Goal: Task Accomplishment & Management: Manage account settings

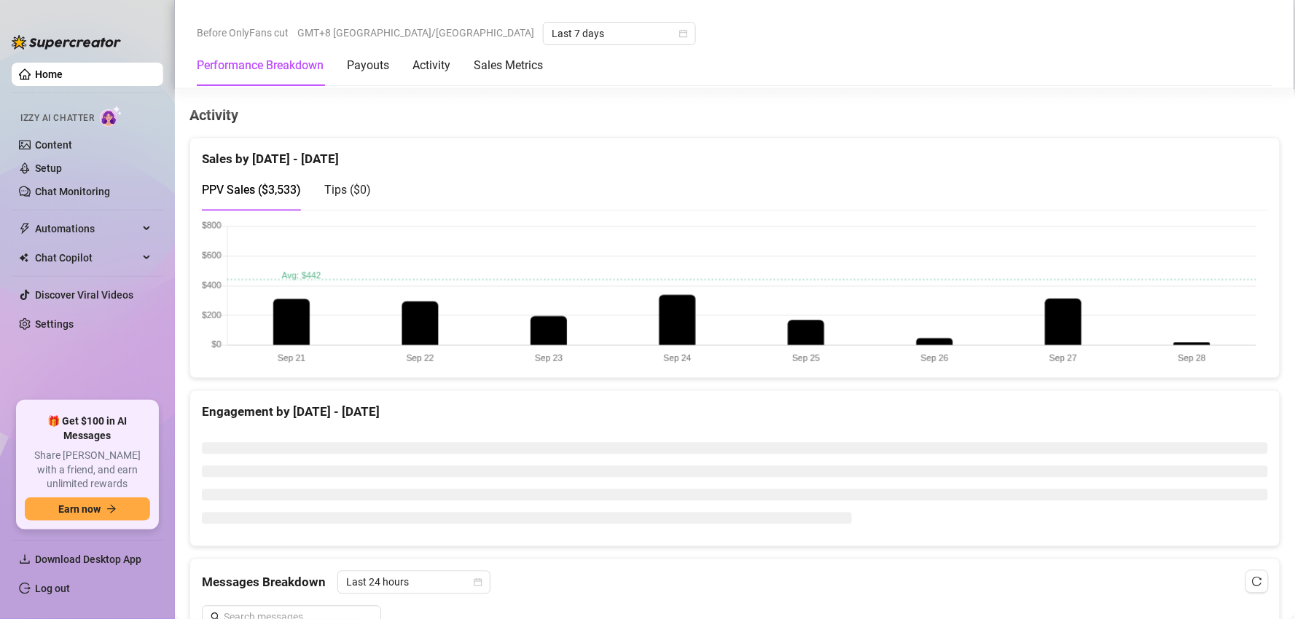
scroll to position [729, 0]
drag, startPoint x: 1159, startPoint y: 324, endPoint x: 1251, endPoint y: 365, distance: 100.5
click at [1251, 365] on canvas at bounding box center [729, 295] width 1055 height 145
click at [70, 587] on link "Log out" at bounding box center [52, 589] width 35 height 12
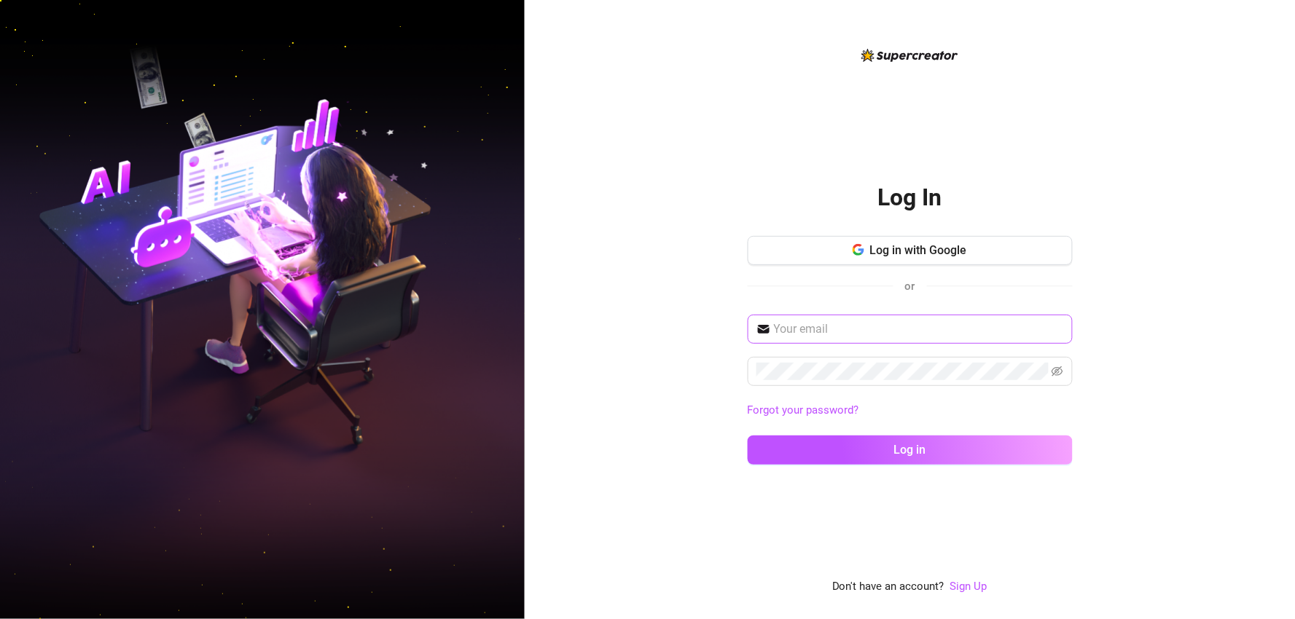
click at [909, 341] on span at bounding box center [910, 329] width 325 height 29
click at [910, 341] on span at bounding box center [910, 329] width 325 height 29
click at [930, 329] on input "text" at bounding box center [919, 329] width 290 height 17
type input "[EMAIL_ADDRESS][DOMAIN_NAME]"
click at [748, 436] on button "Log in" at bounding box center [910, 450] width 325 height 29
